Goal: Transaction & Acquisition: Book appointment/travel/reservation

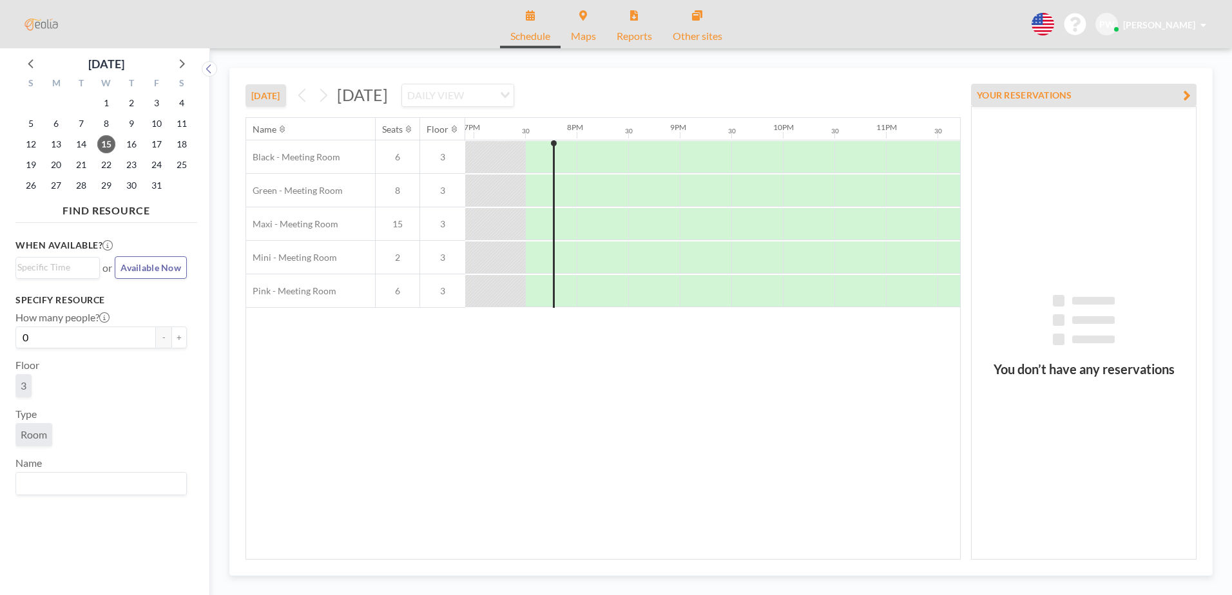
scroll to position [0, 1958]
drag, startPoint x: 328, startPoint y: 94, endPoint x: 345, endPoint y: 106, distance: 20.9
click at [327, 94] on icon at bounding box center [323, 96] width 7 height 14
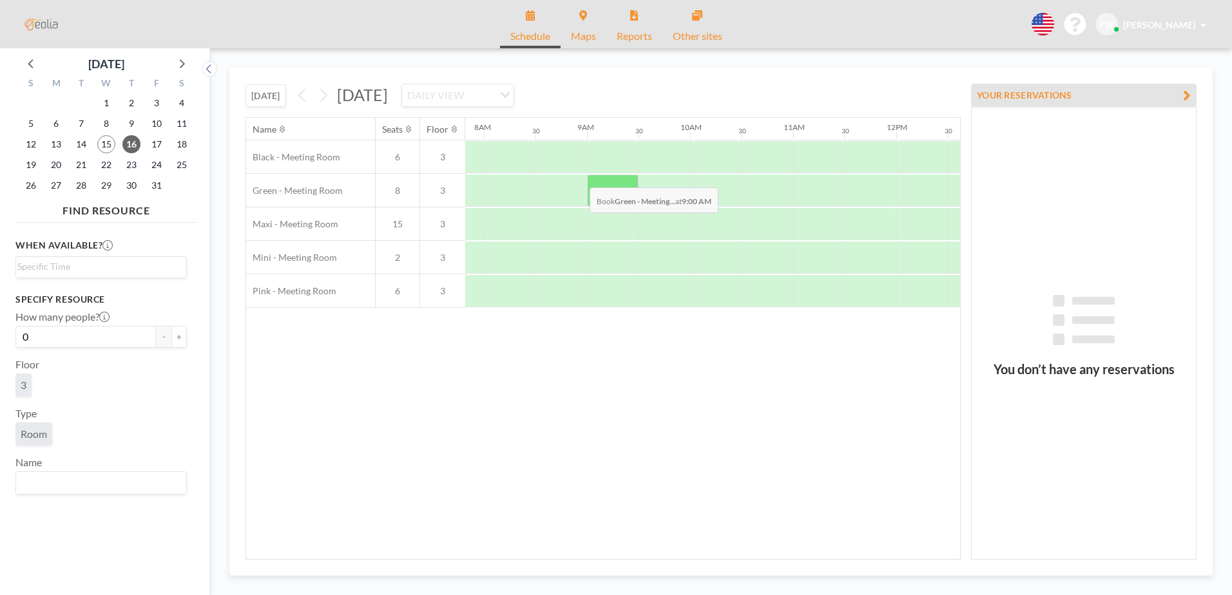
scroll to position [0, 824]
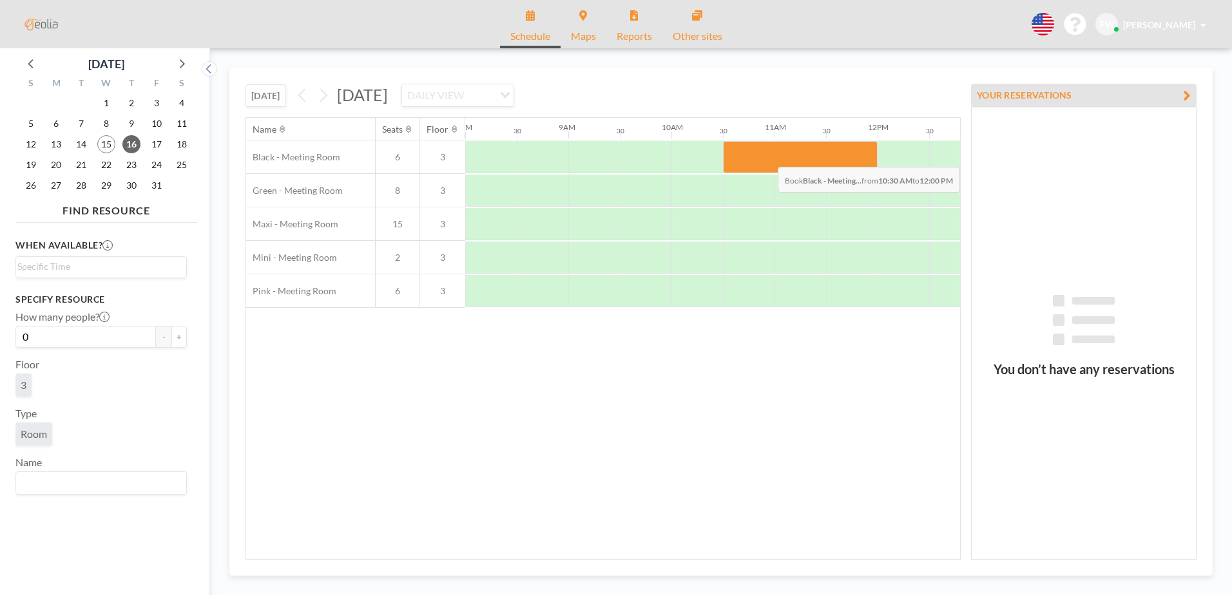
drag, startPoint x: 753, startPoint y: 155, endPoint x: 841, endPoint y: 157, distance: 88.3
click at [841, 157] on div at bounding box center [800, 157] width 155 height 32
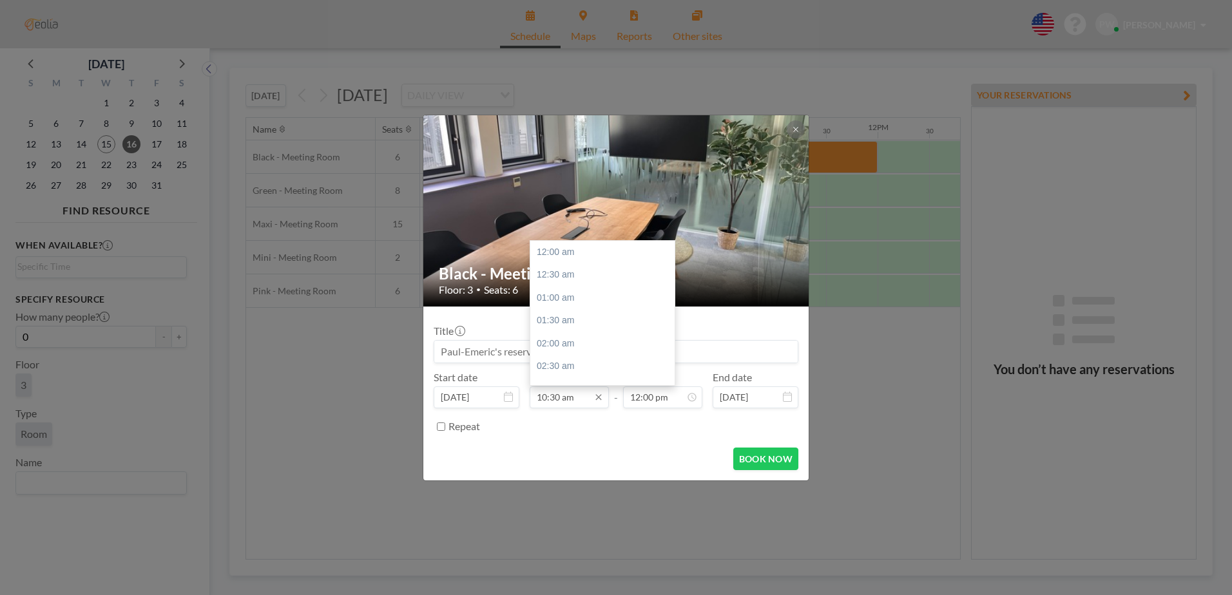
click at [557, 394] on input "10:30 am" at bounding box center [568, 397] width 79 height 22
click at [558, 266] on div "11:00 am" at bounding box center [605, 275] width 151 height 23
type input "11:00 am"
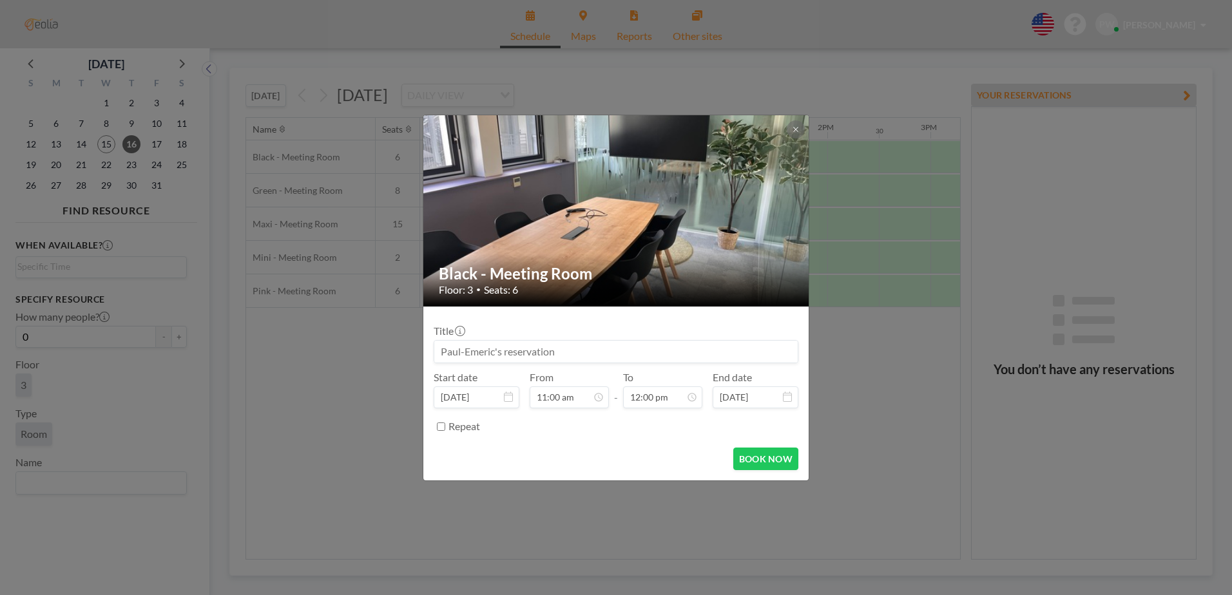
scroll to position [0, 1082]
click at [546, 353] on input at bounding box center [615, 352] width 363 height 22
paste input "WAMS | Weekly Area Managers & Sales"
type input "WAMS | Weekly Area Managers & Sales"
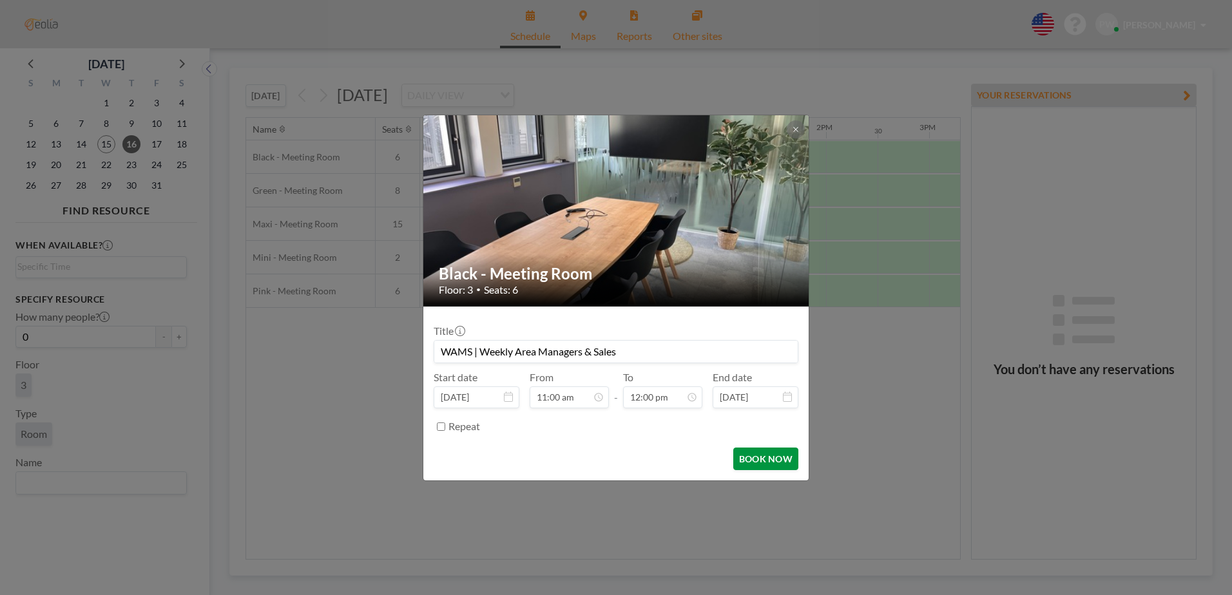
click at [766, 457] on button "BOOK NOW" at bounding box center [765, 459] width 65 height 23
